Goal: Task Accomplishment & Management: Manage account settings

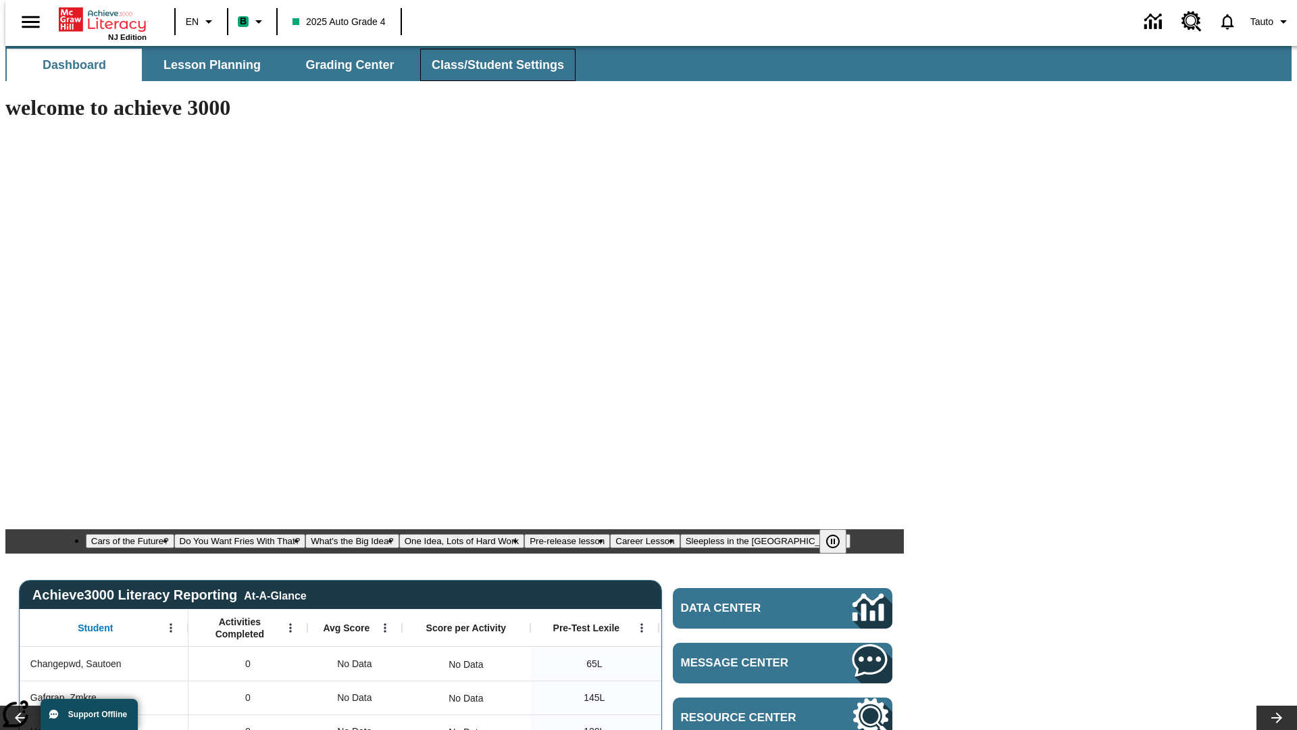
click at [491, 65] on span "Class/Student Settings" at bounding box center [498, 65] width 132 height 16
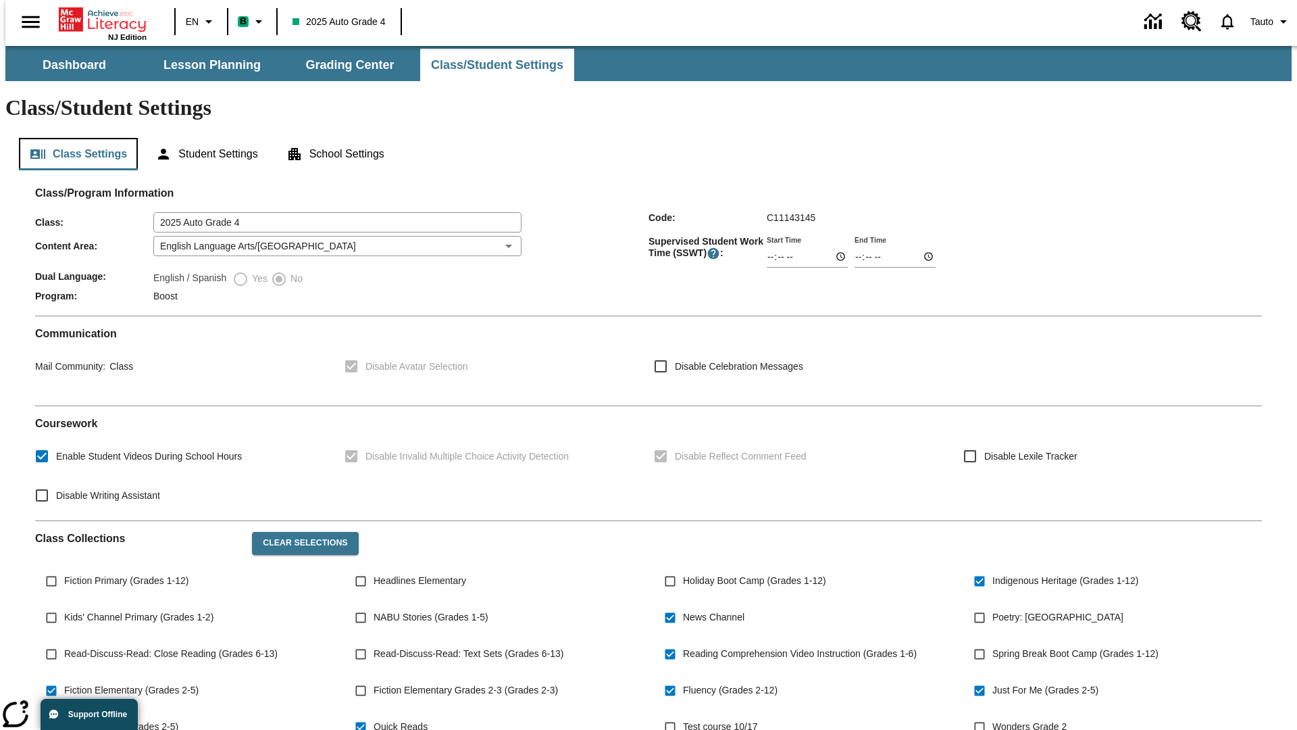
click at [73, 138] on button "Class Settings" at bounding box center [78, 154] width 119 height 32
type input "02:37"
type input "03:37"
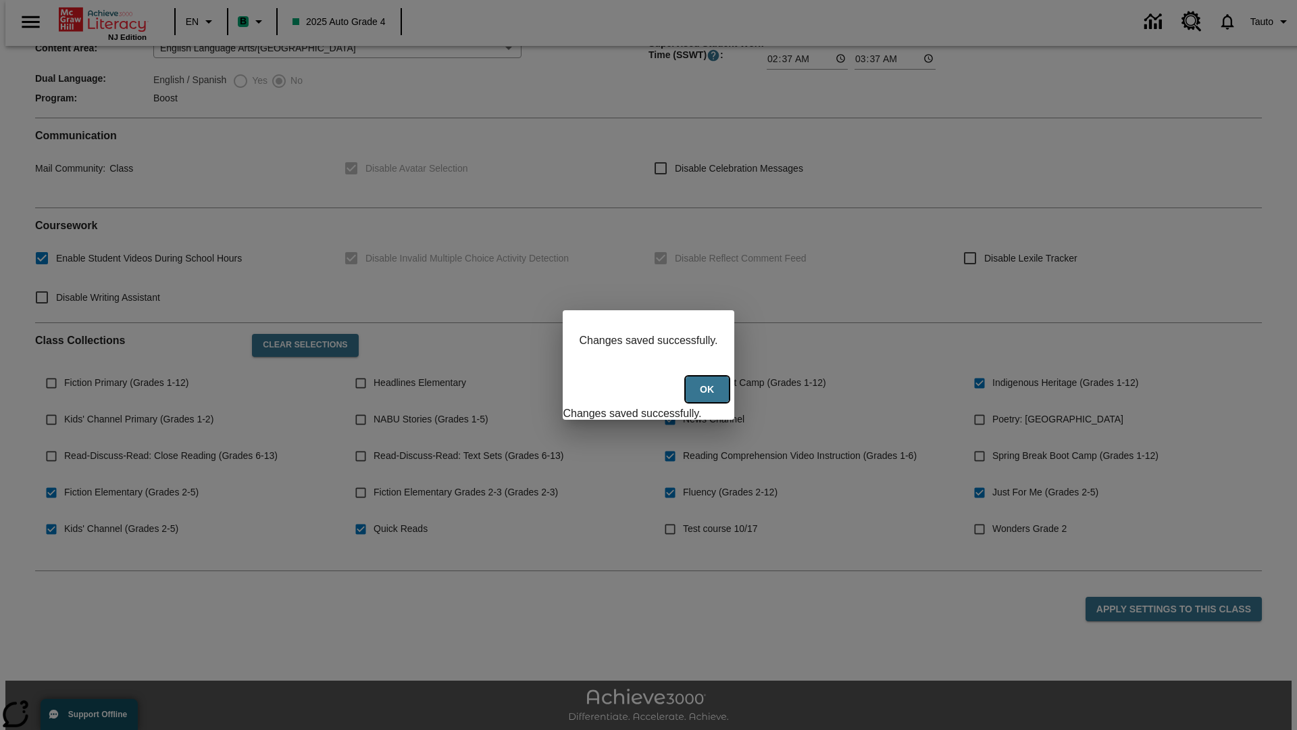
click at [709, 397] on button "Ok" at bounding box center [707, 389] width 43 height 26
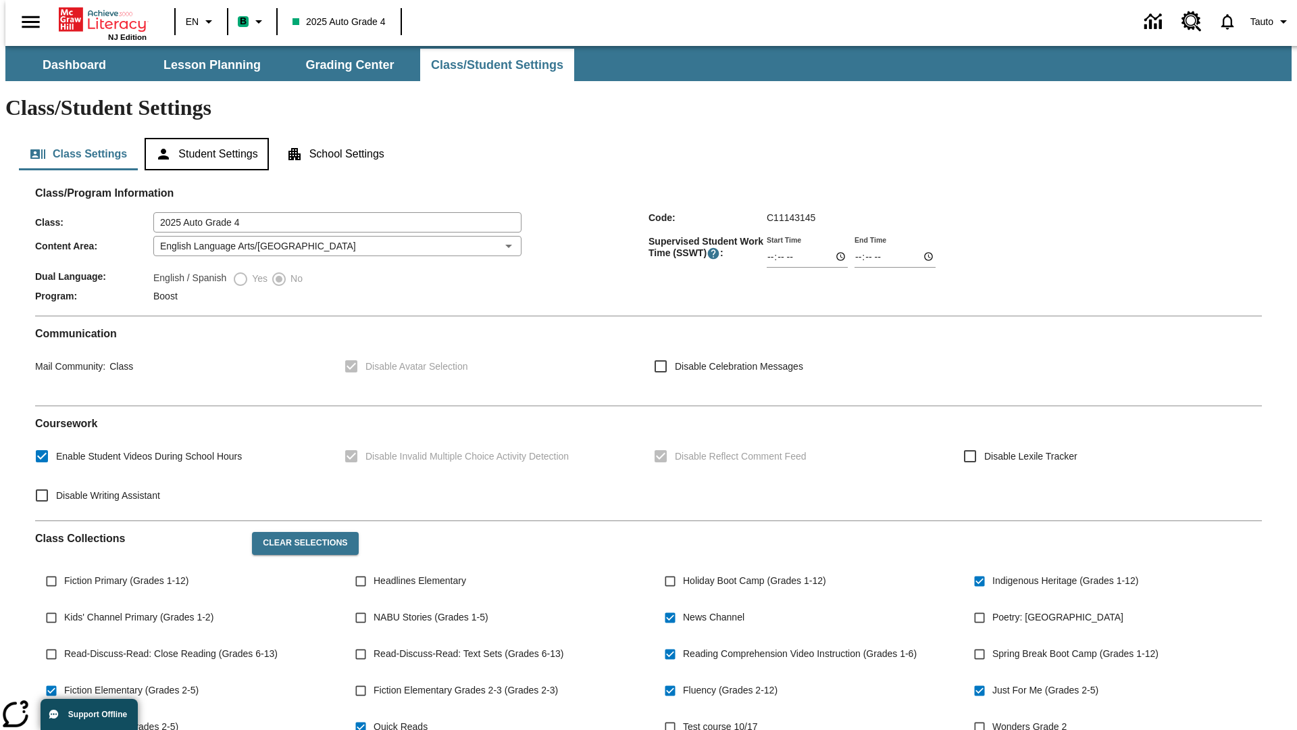
click at [203, 138] on button "Student Settings" at bounding box center [207, 154] width 124 height 32
